Goal: Information Seeking & Learning: Learn about a topic

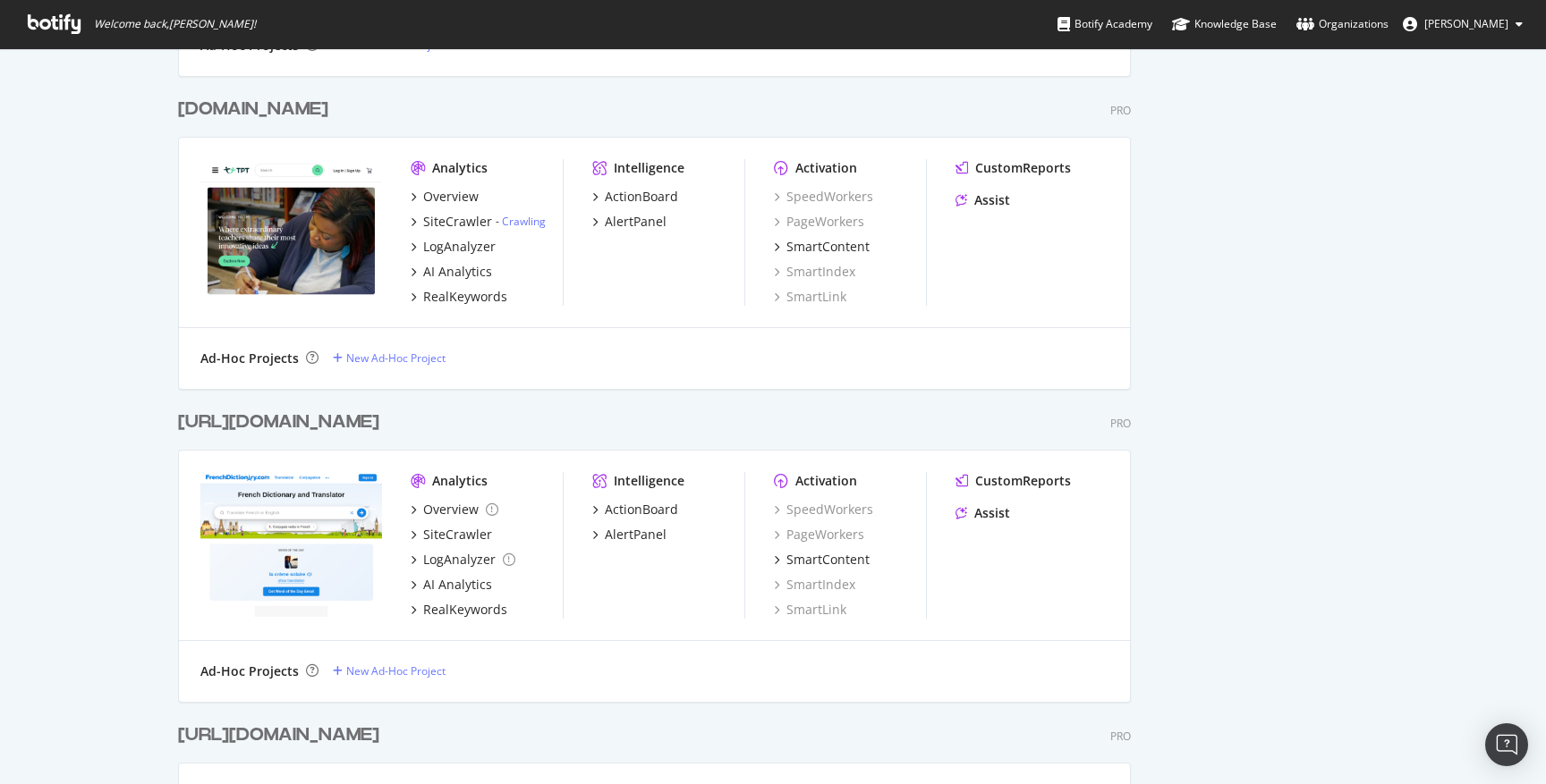
scroll to position [2988, 0]
click at [263, 116] on div "[DOMAIN_NAME]" at bounding box center [252, 107] width 150 height 26
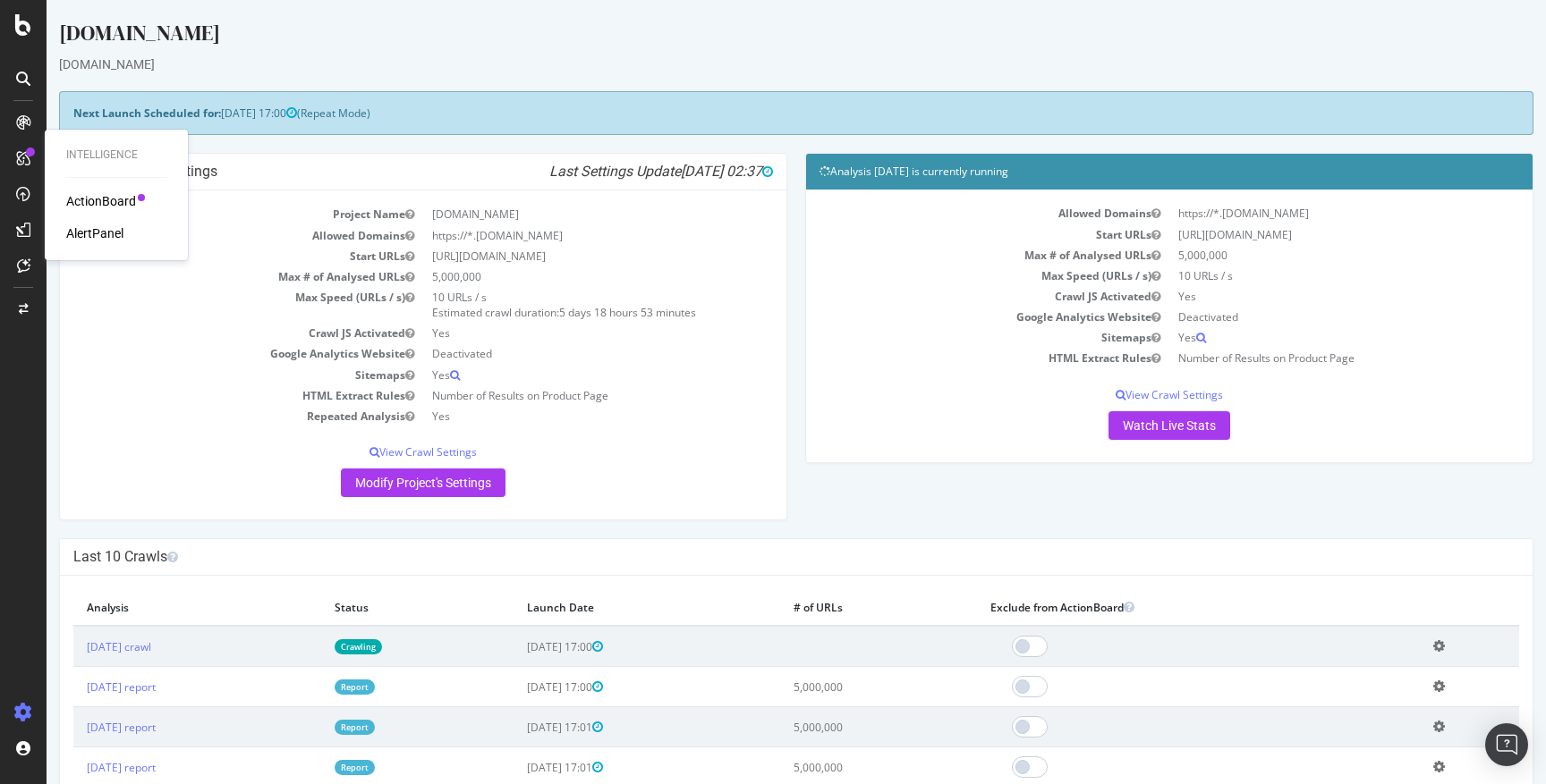
click at [19, 159] on icon at bounding box center [23, 158] width 14 height 14
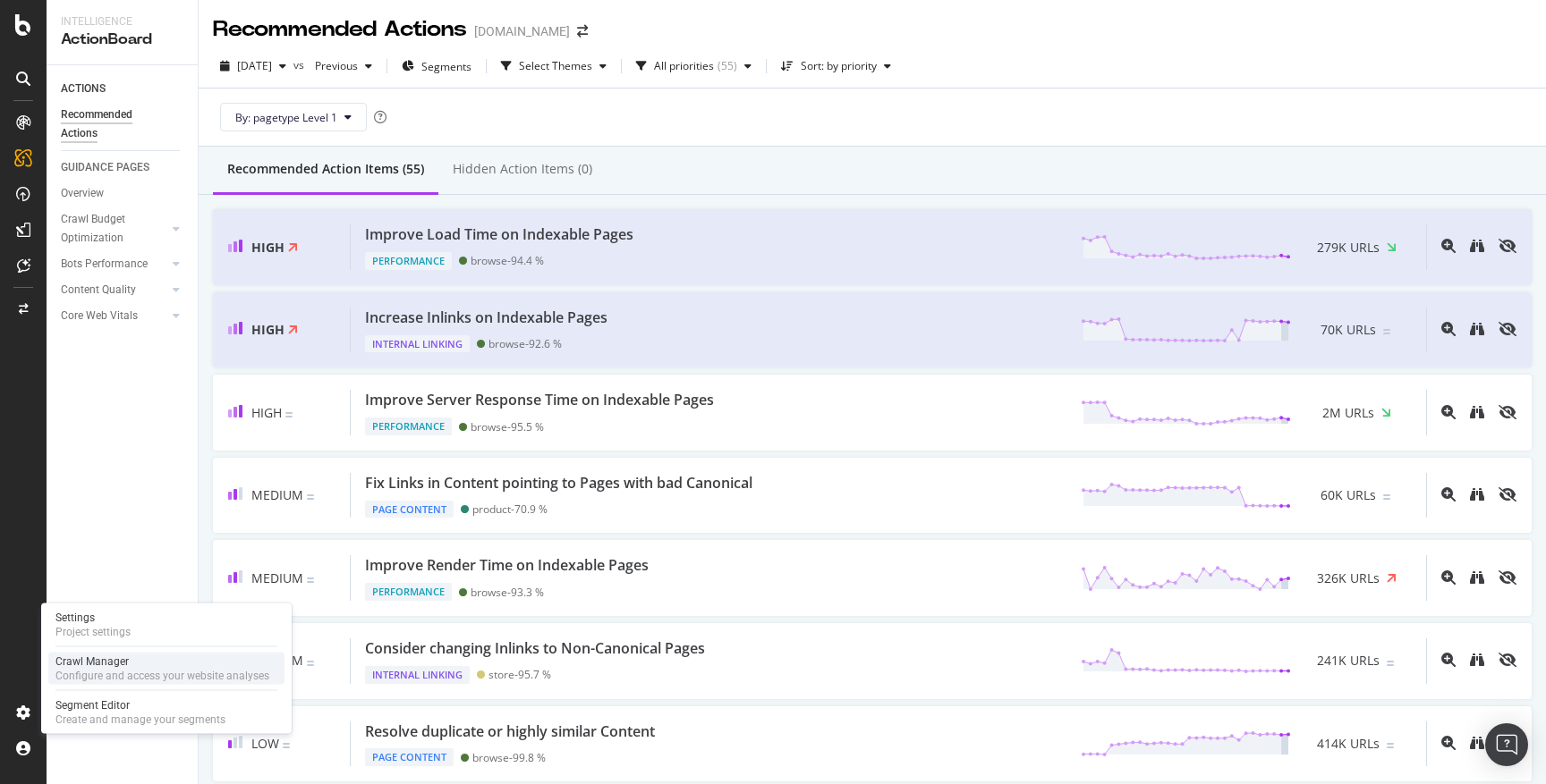
click at [148, 666] on div "Crawl Manager" at bounding box center [163, 661] width 214 height 14
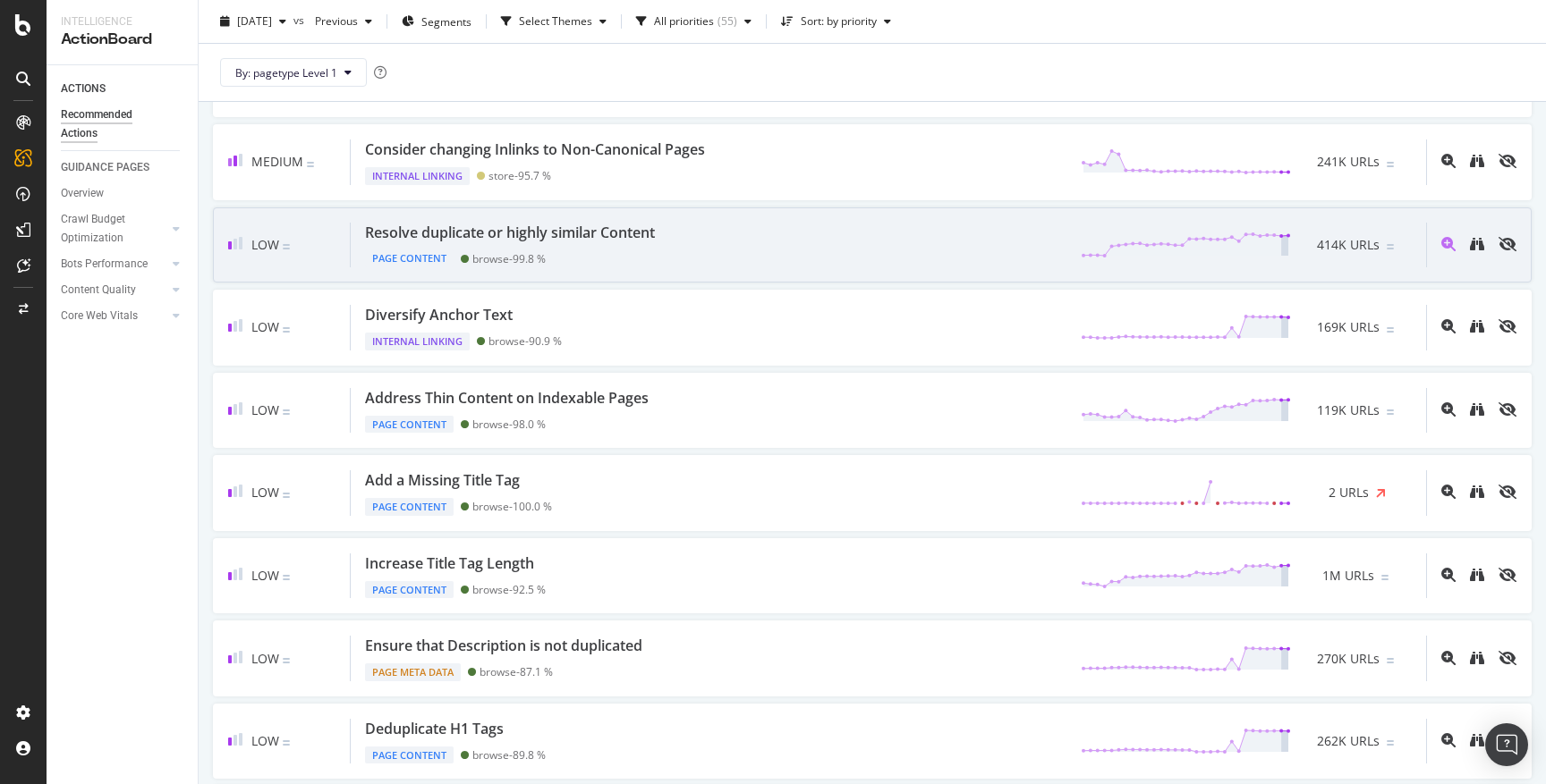
scroll to position [502, 0]
click at [578, 234] on div "Resolve duplicate or highly similar Content" at bounding box center [509, 230] width 290 height 21
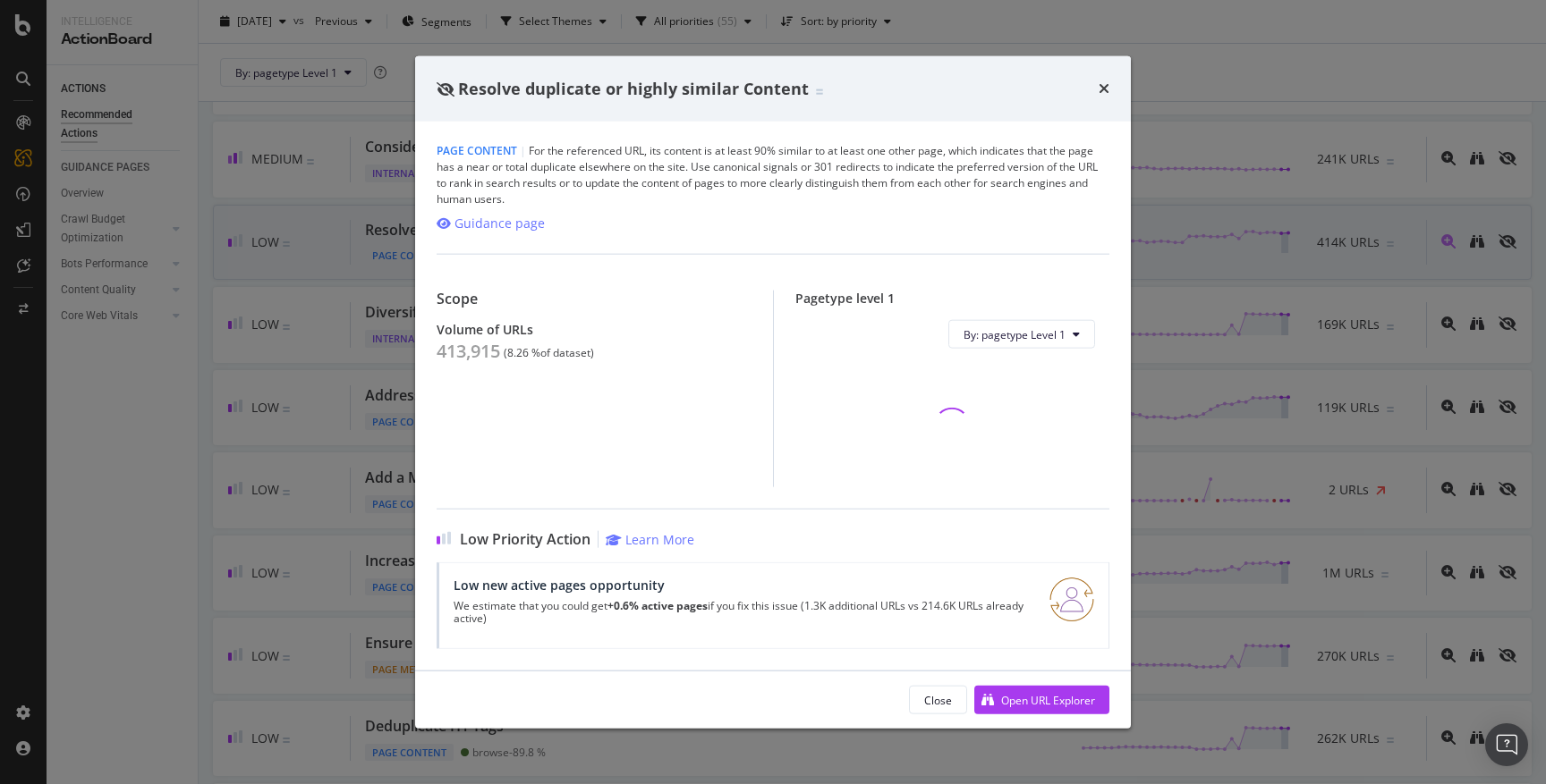
scroll to position [502, 0]
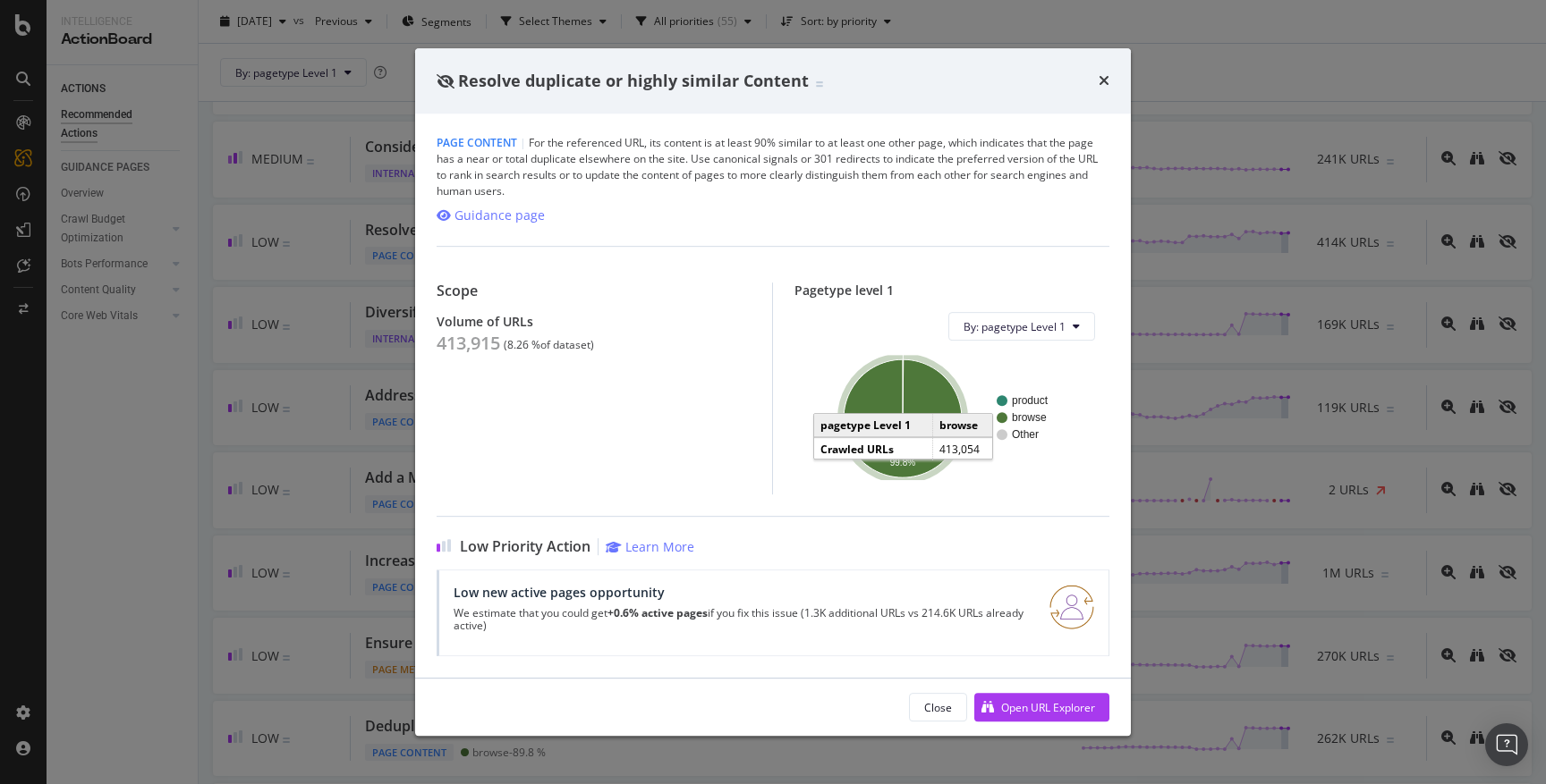
click at [887, 431] on icon "A chart." at bounding box center [902, 418] width 118 height 118
click at [1107, 77] on icon "times" at bounding box center [1103, 80] width 10 height 14
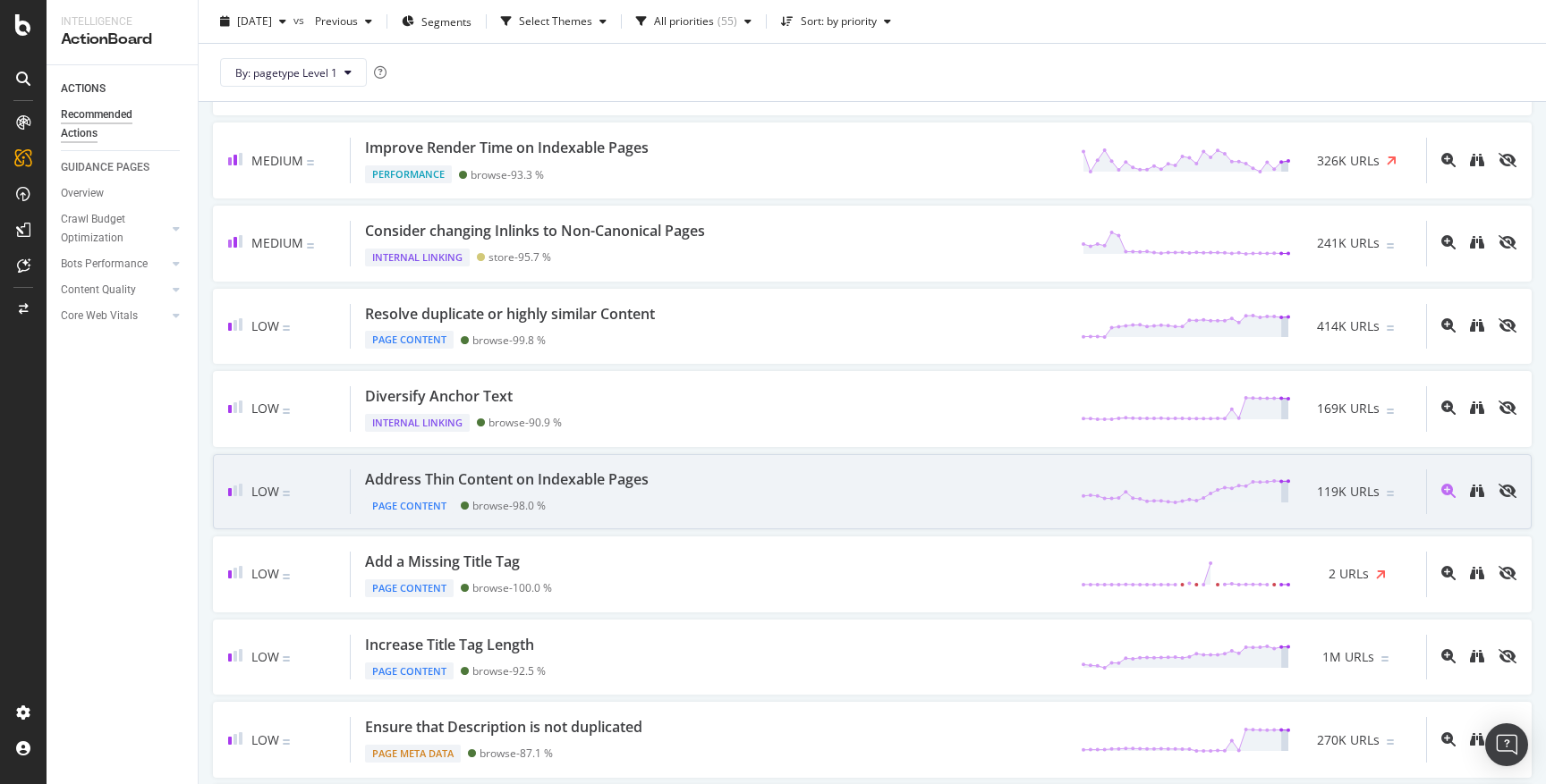
scroll to position [415, 0]
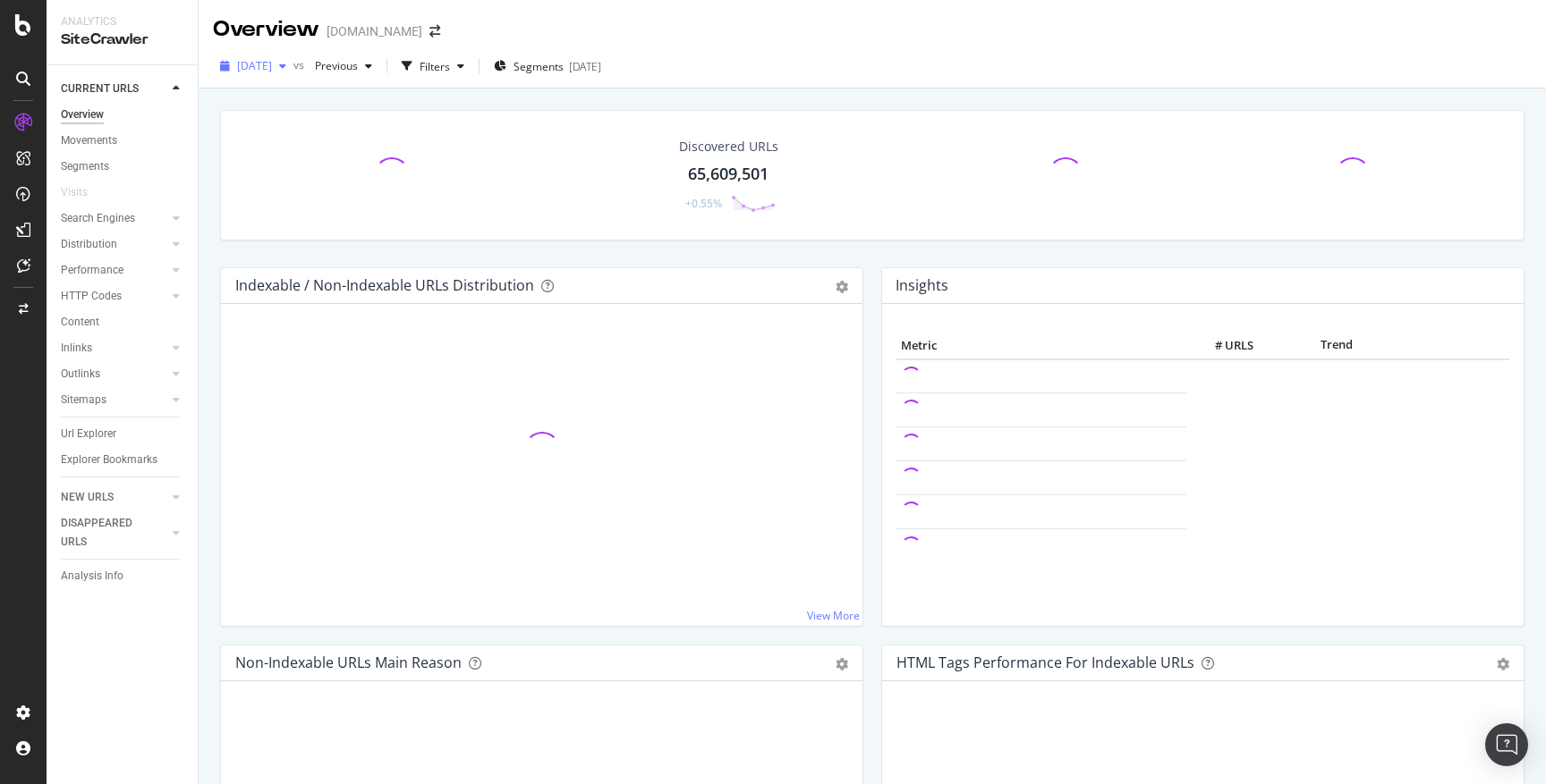
click at [293, 63] on div "button" at bounding box center [283, 65] width 22 height 10
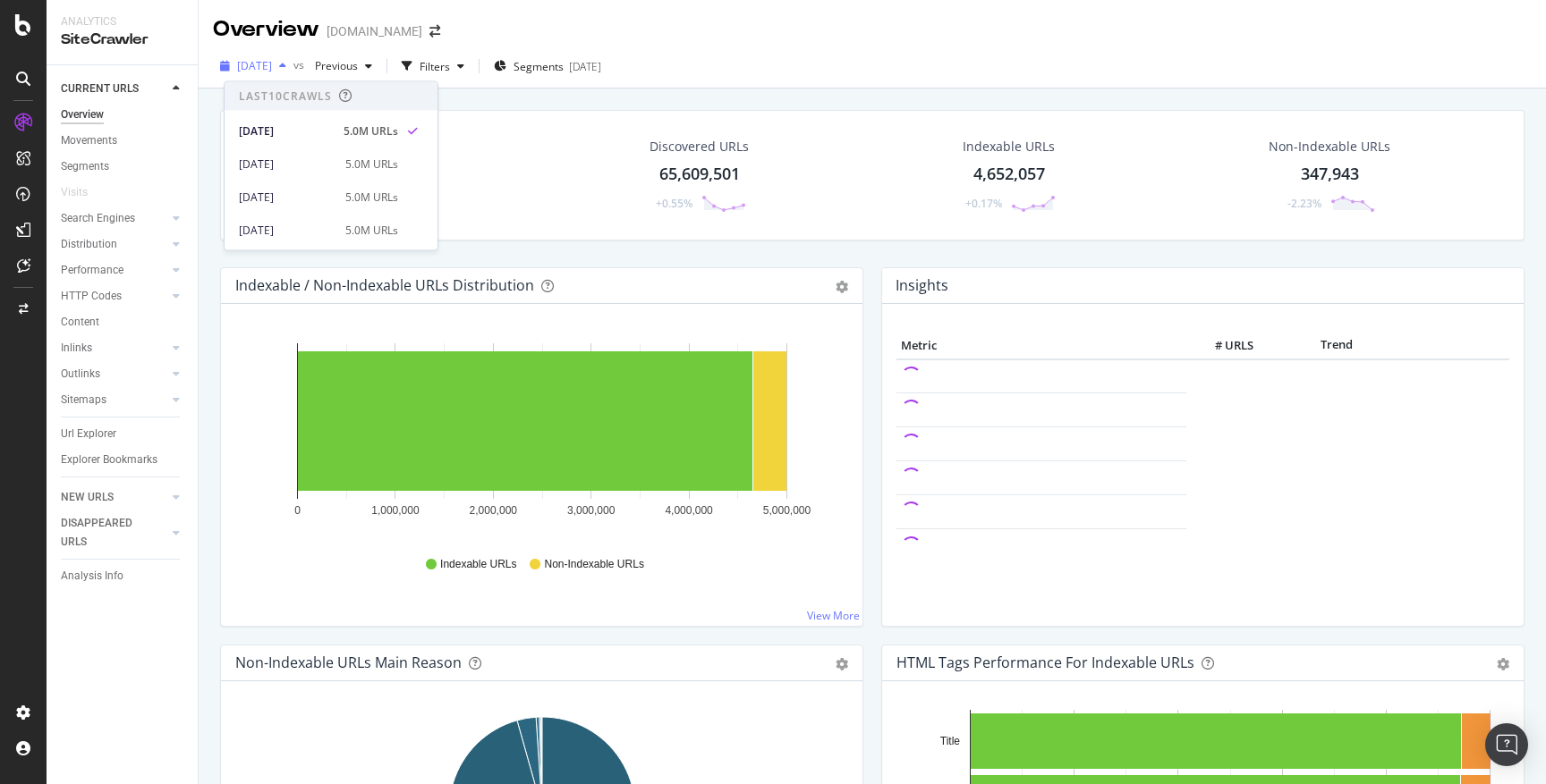
click at [293, 63] on div "button" at bounding box center [283, 65] width 22 height 10
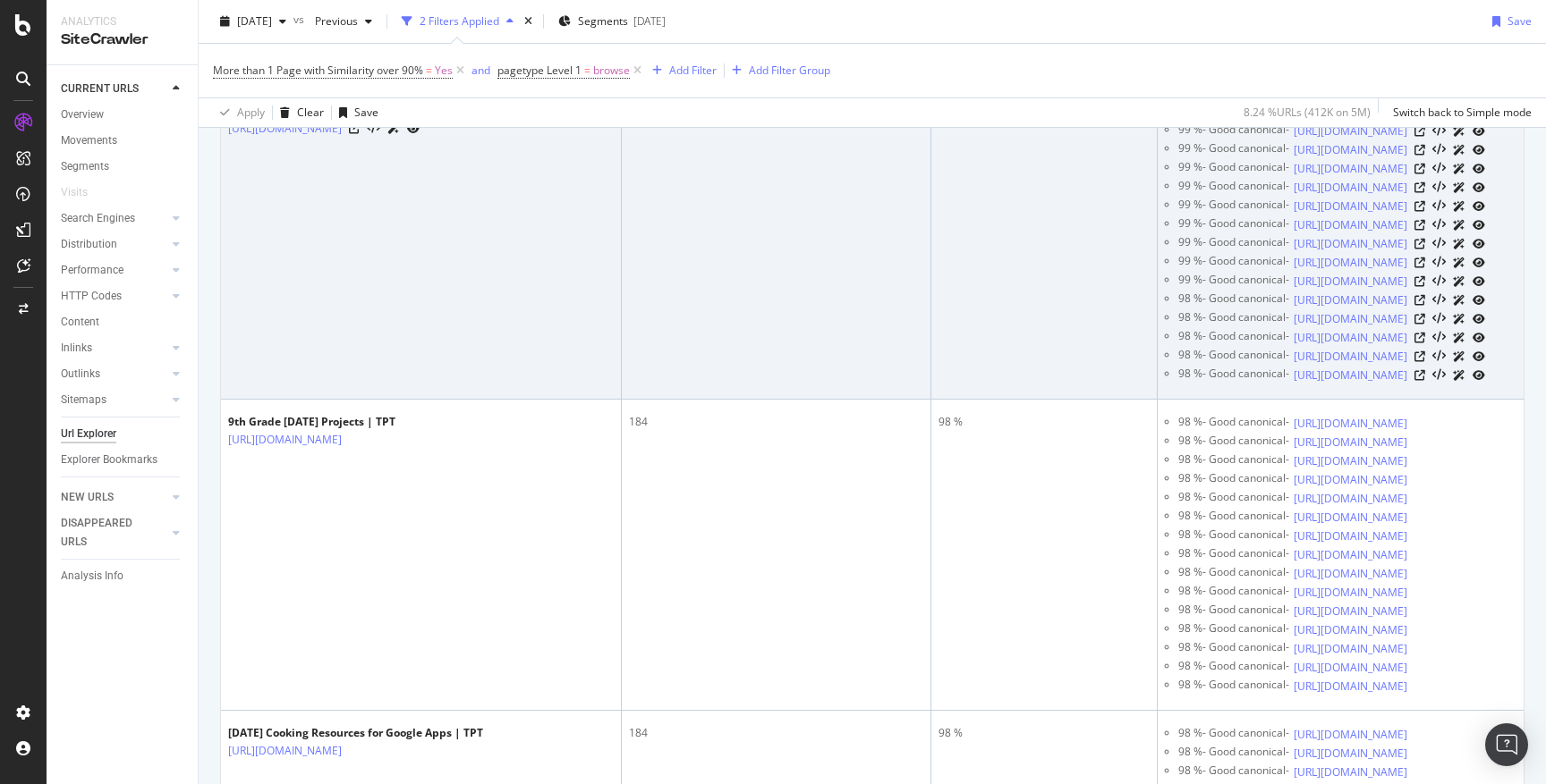
scroll to position [626, 0]
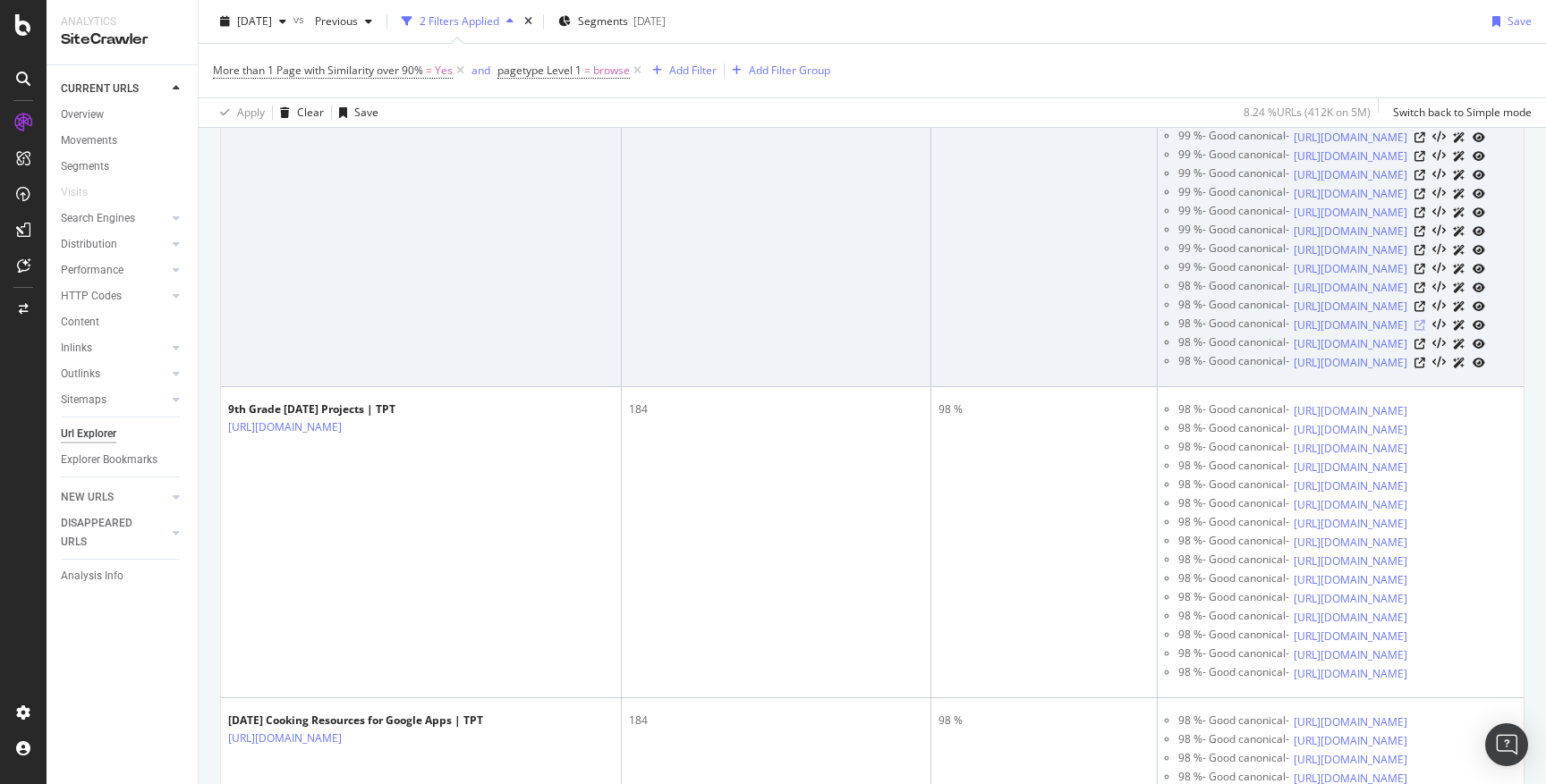
click at [1425, 331] on icon at bounding box center [1418, 325] width 10 height 10
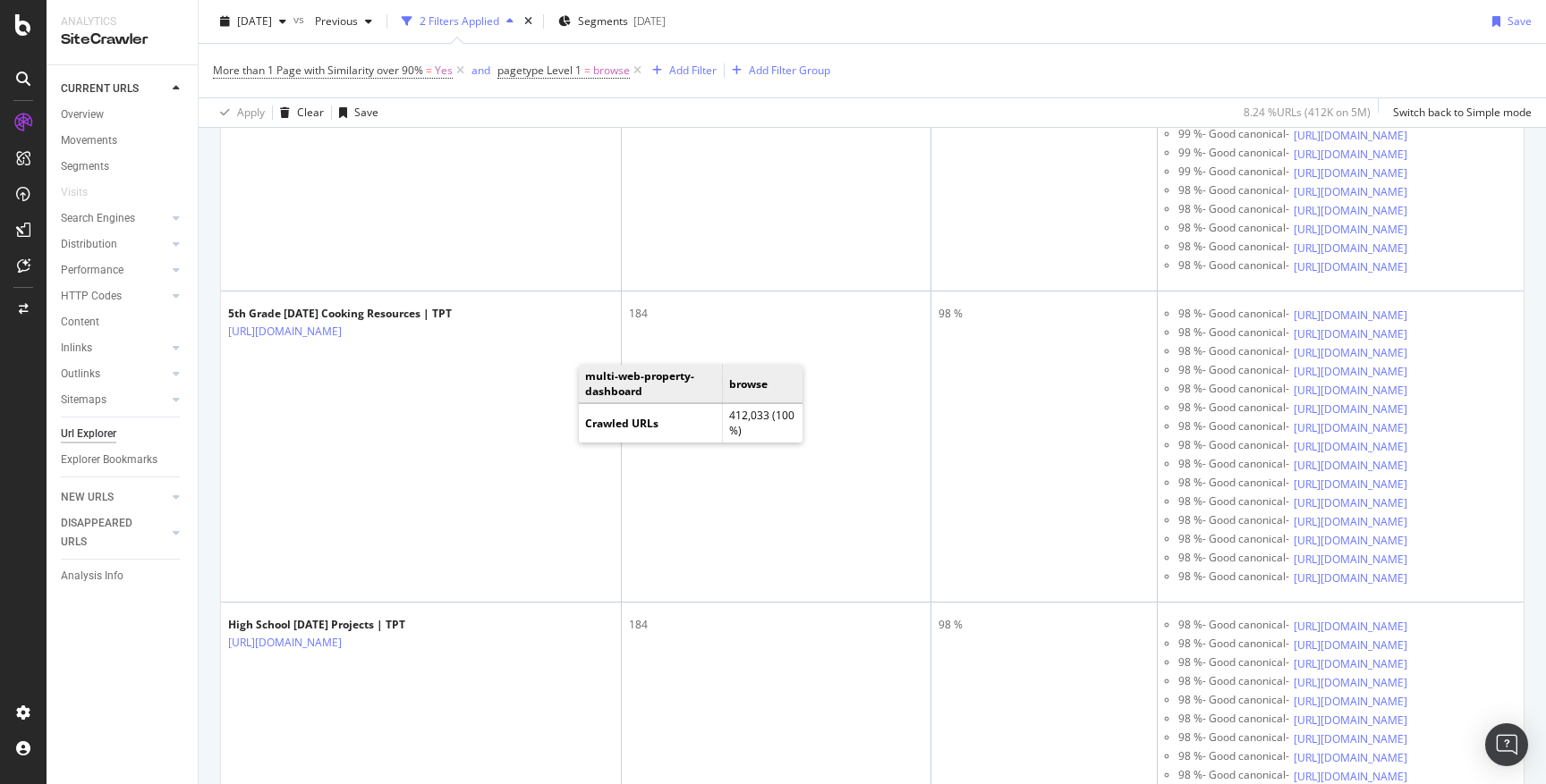
scroll to position [0, 0]
